Goal: Information Seeking & Learning: Understand process/instructions

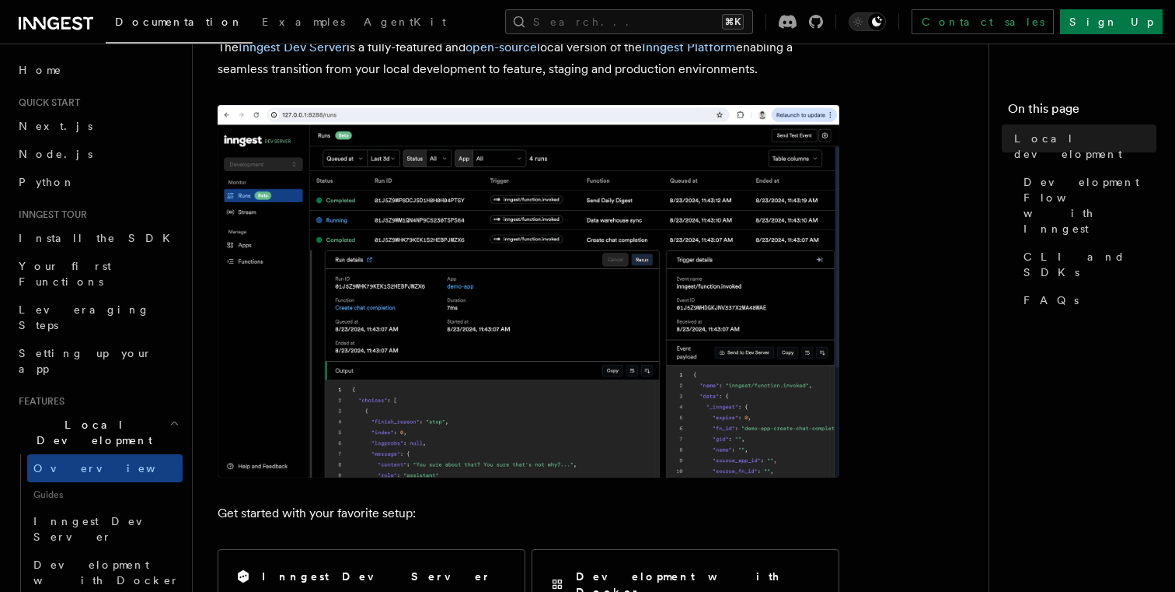
scroll to position [182, 0]
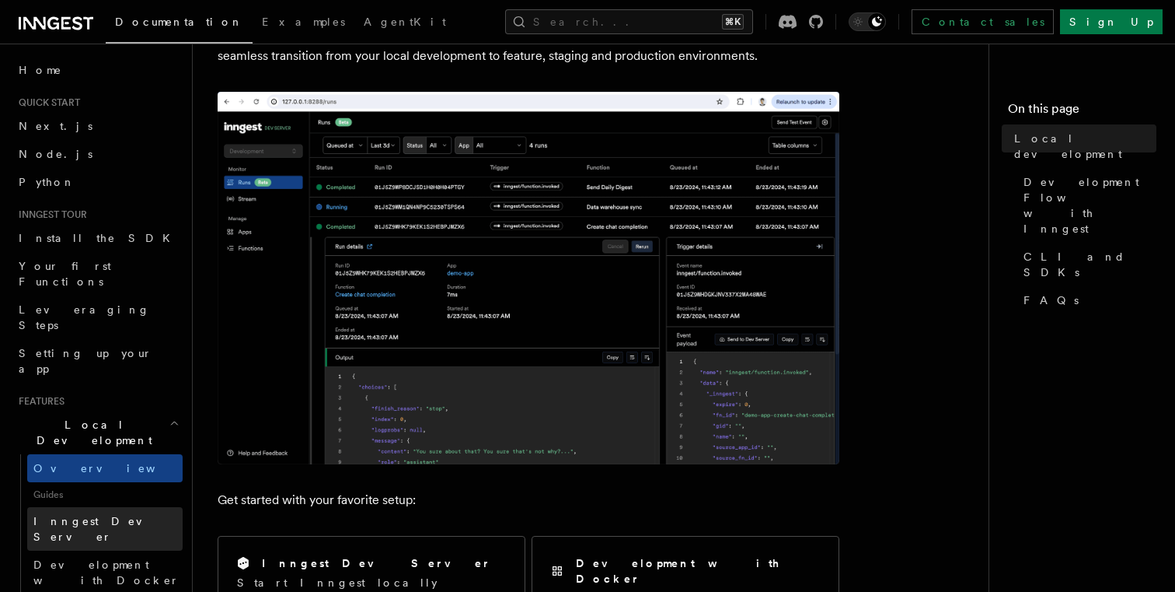
click at [106, 515] on span "Inngest Dev Server" at bounding box center [99, 529] width 133 height 28
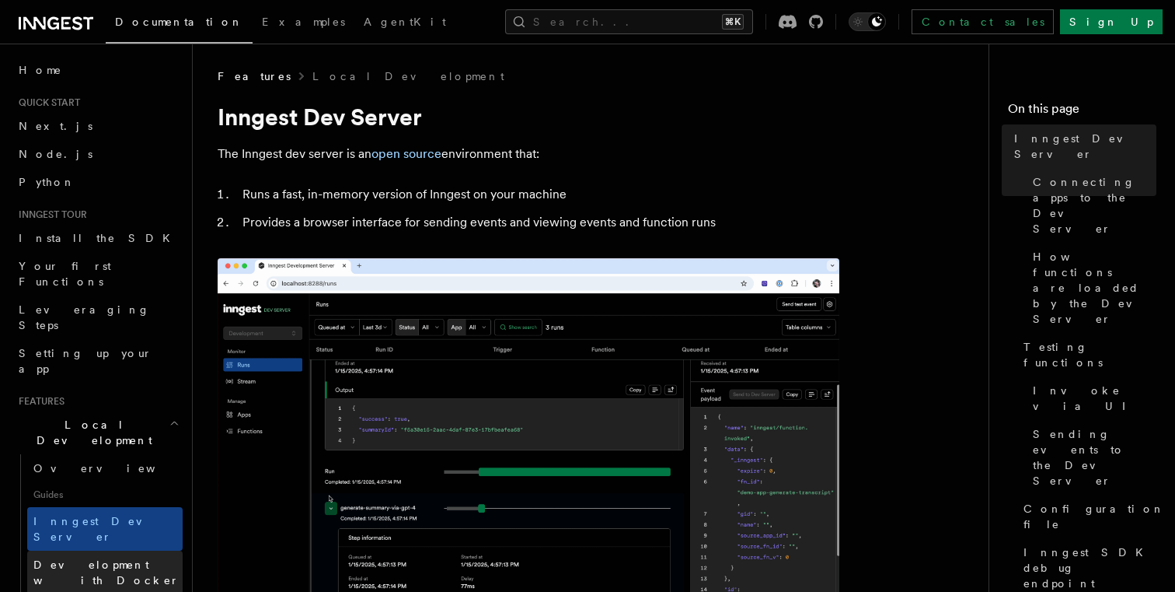
click at [90, 550] on link "Development with Docker" at bounding box center [104, 572] width 155 height 44
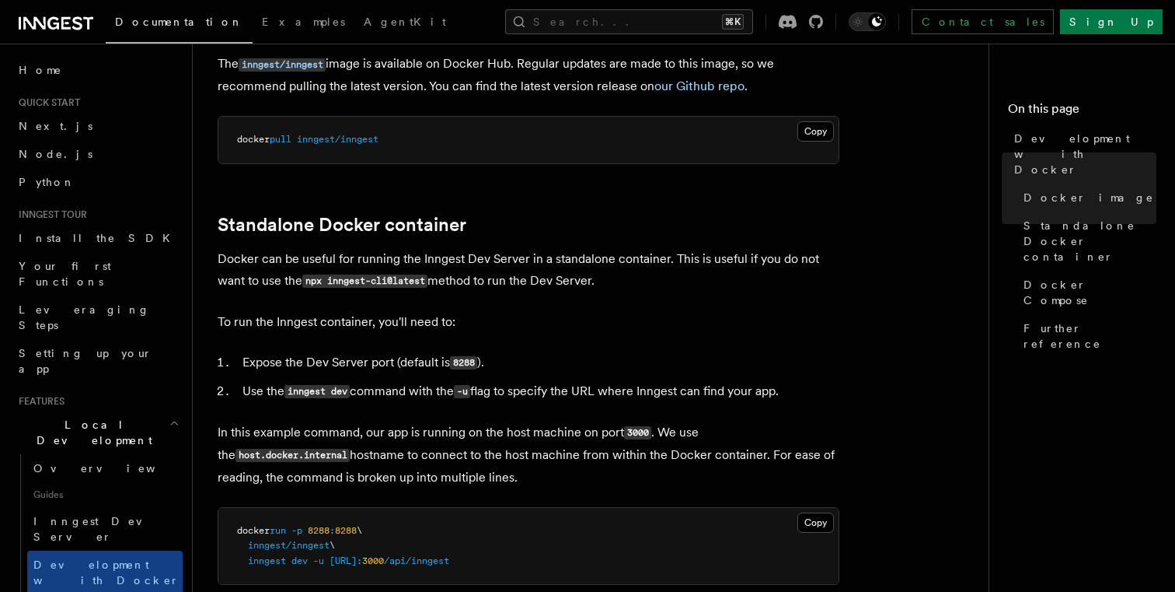
scroll to position [177, 0]
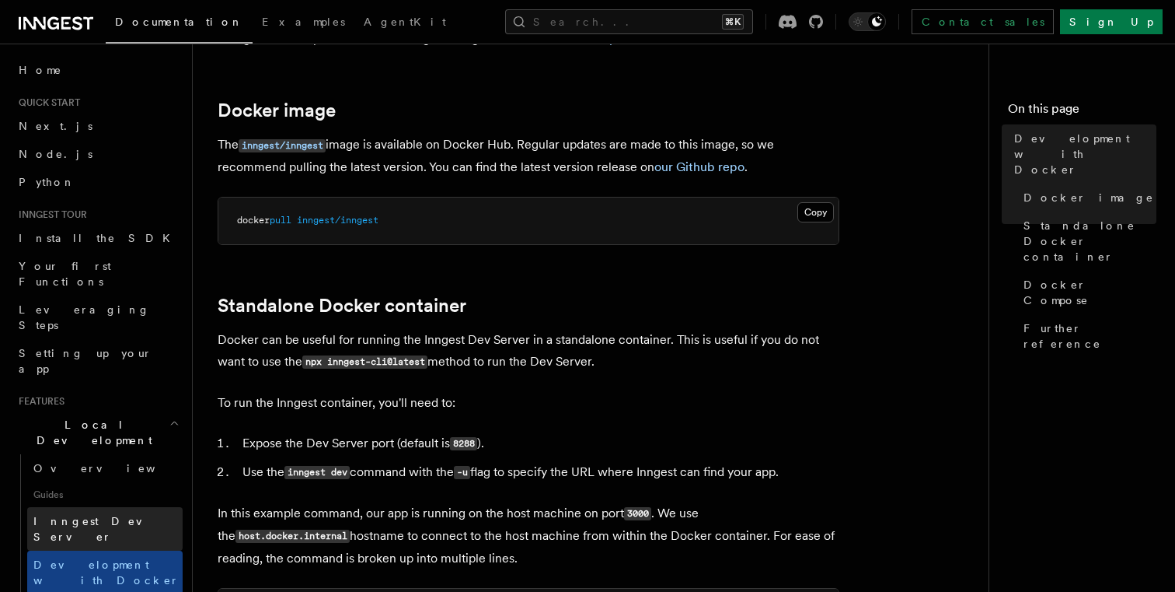
click at [79, 515] on span "Inngest Dev Server" at bounding box center [99, 529] width 133 height 28
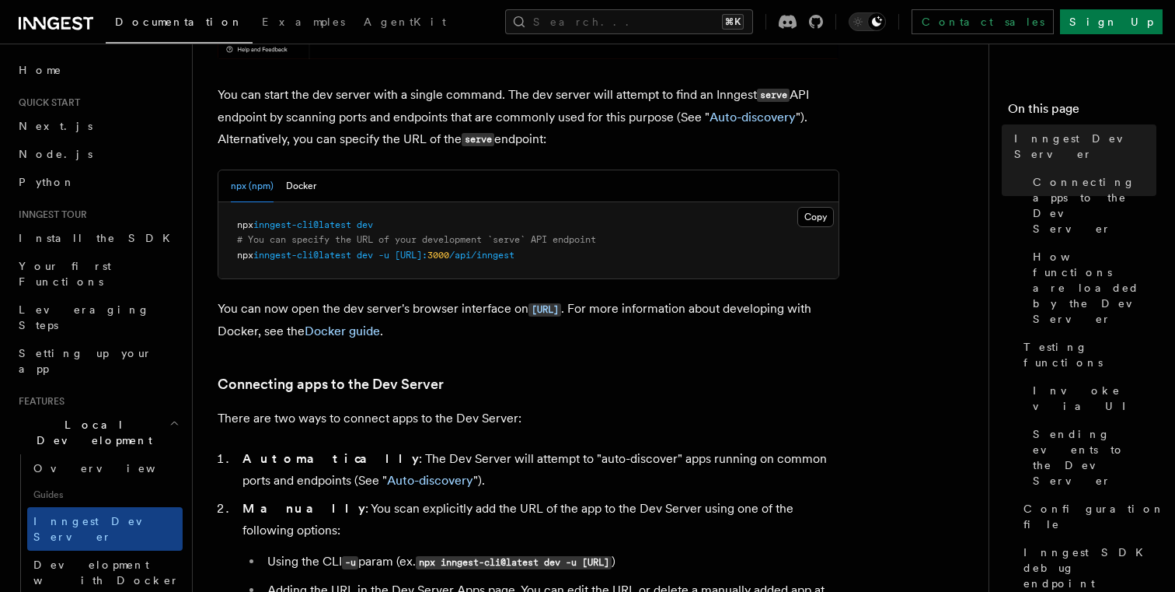
scroll to position [624, 0]
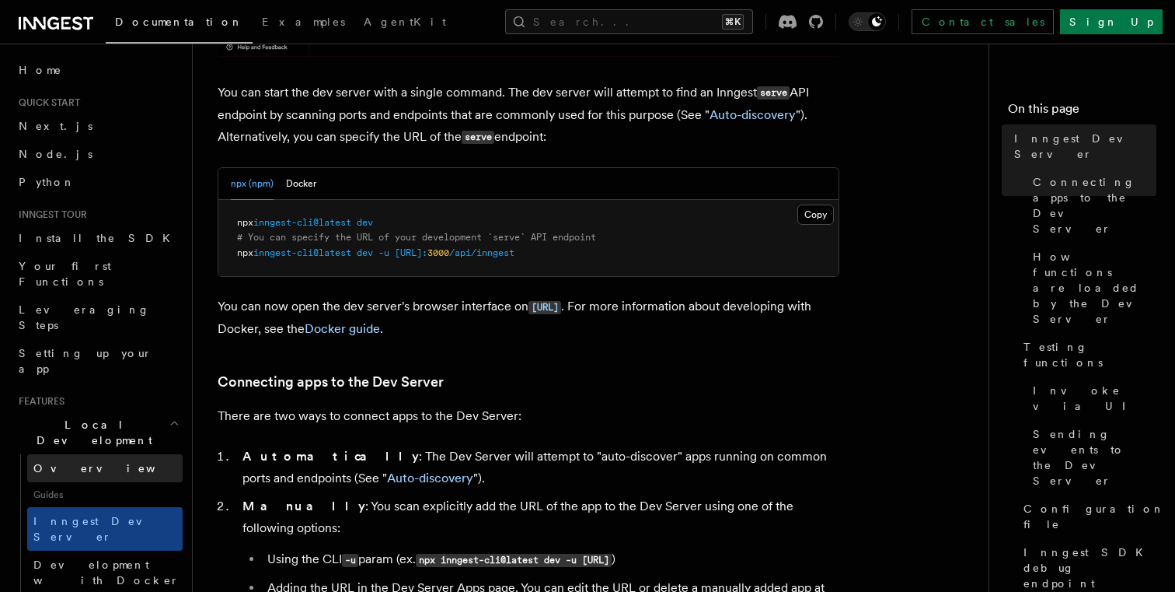
click at [43, 462] on span "Overview" at bounding box center [113, 468] width 160 height 12
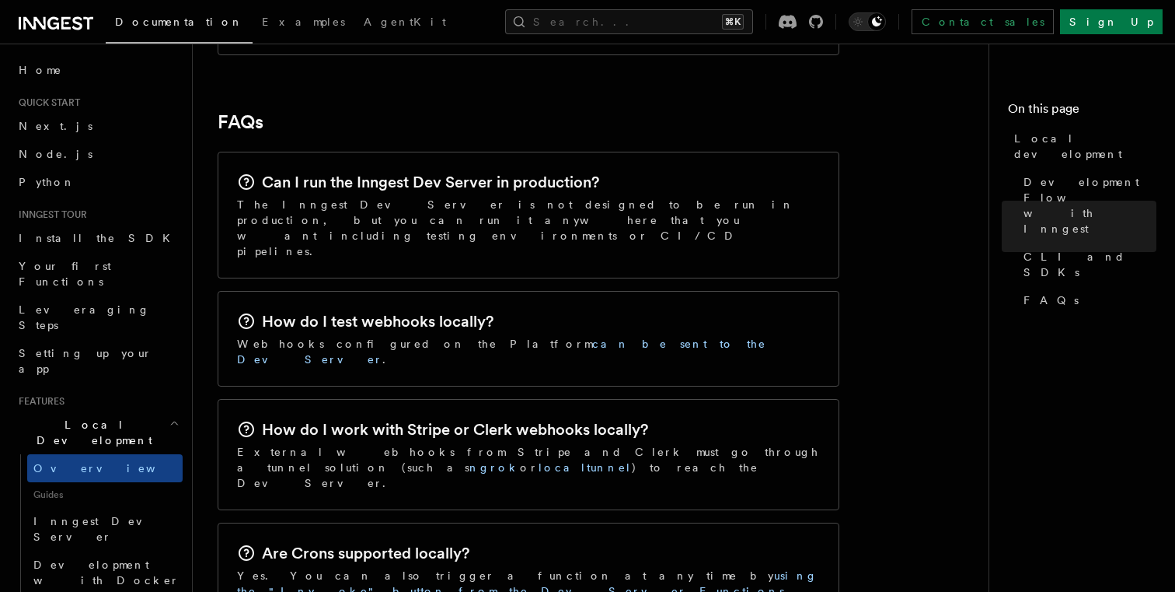
scroll to position [2380, 0]
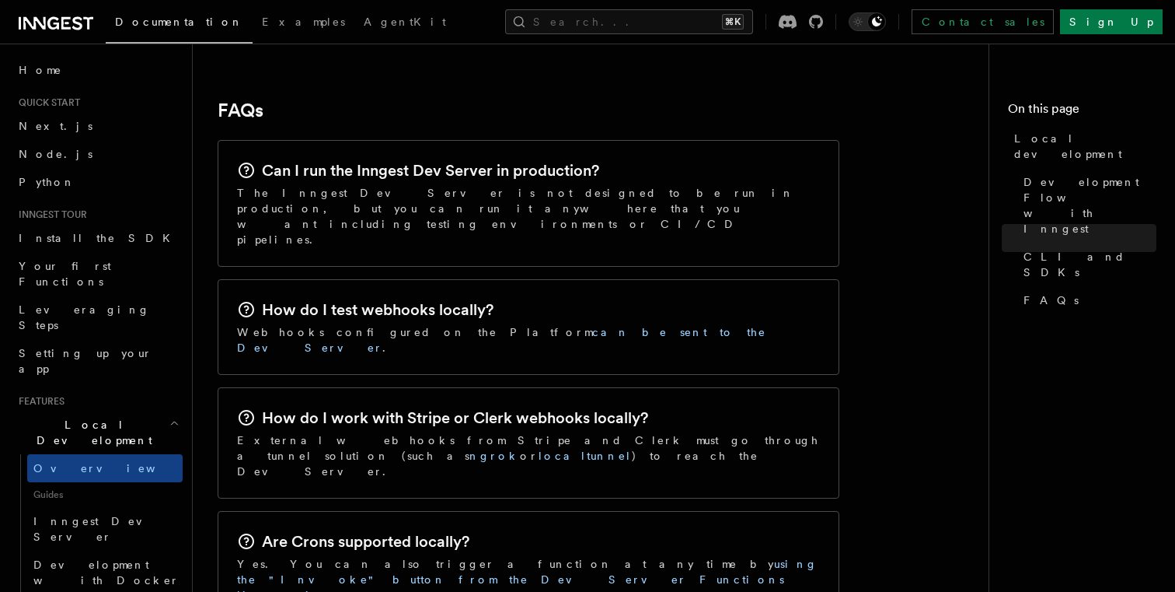
click at [372, 280] on div "How do I test webhooks locally? Webhooks configured on the Platform can be sent…" at bounding box center [528, 327] width 620 height 94
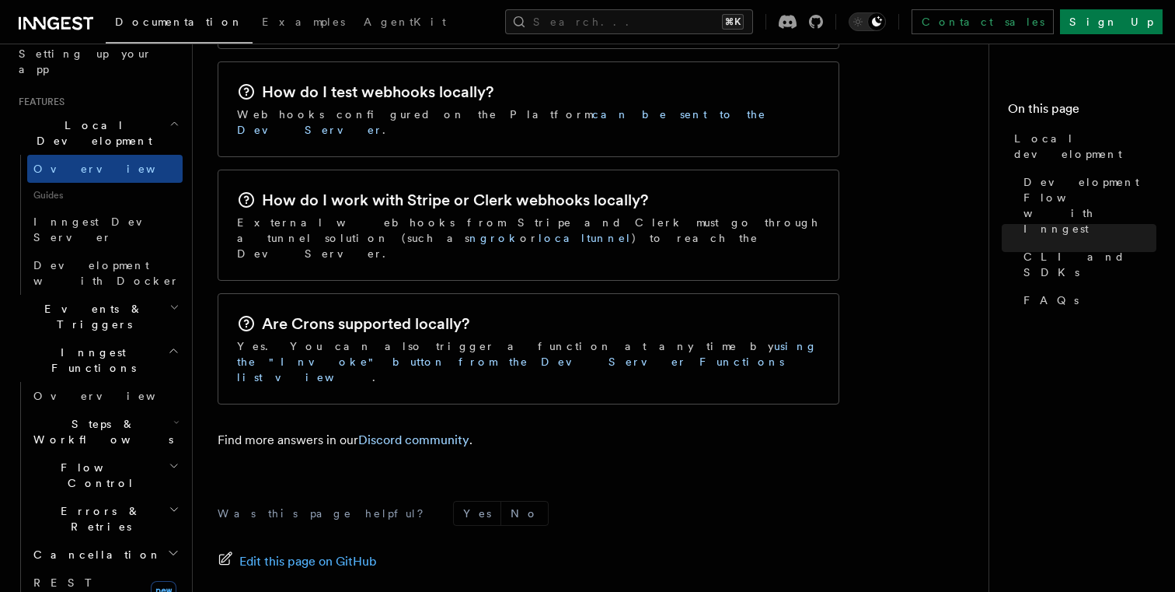
scroll to position [166, 0]
